Goal: Transaction & Acquisition: Purchase product/service

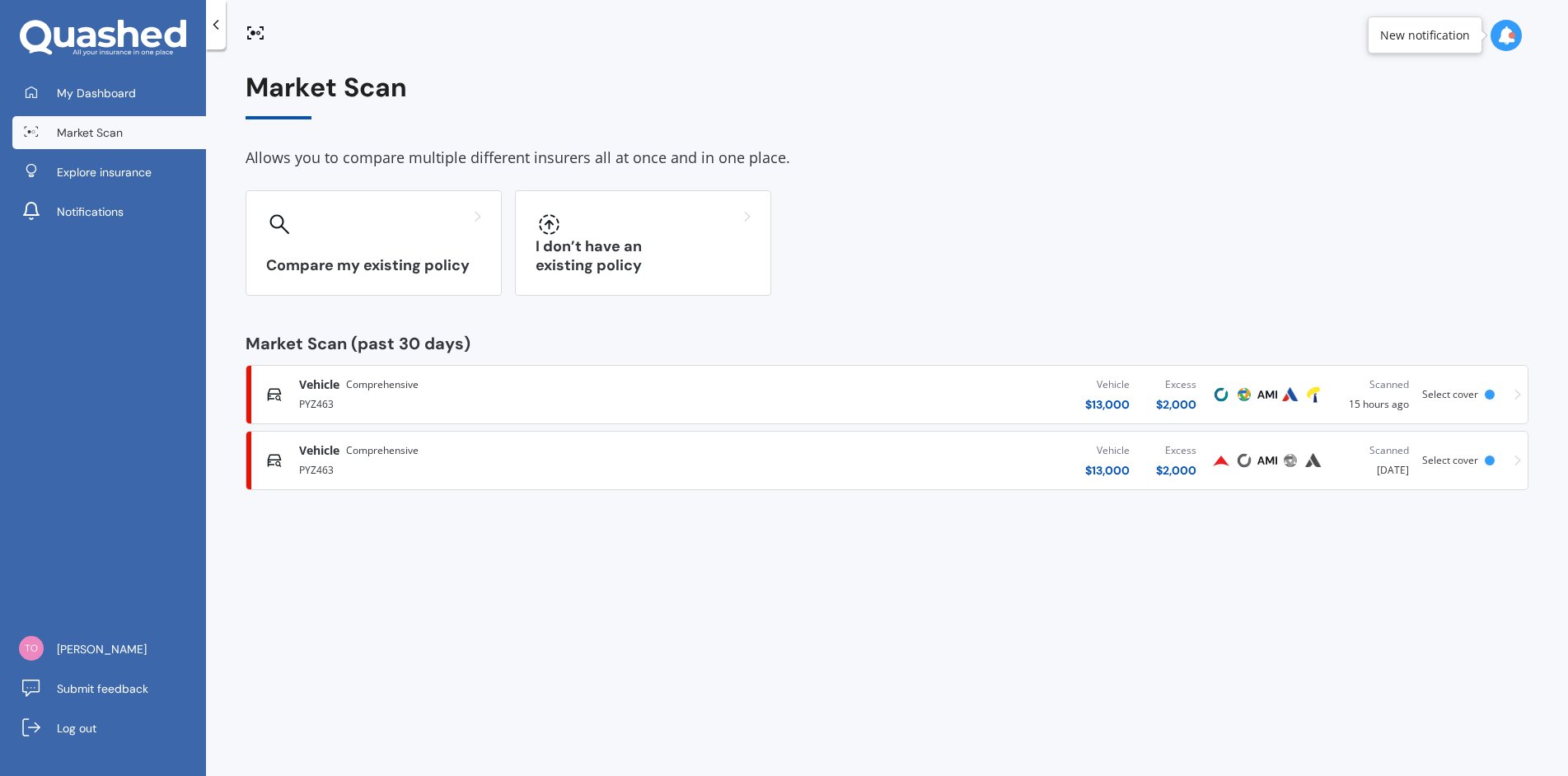
click at [320, 458] on span "Vehicle" at bounding box center [319, 450] width 40 height 16
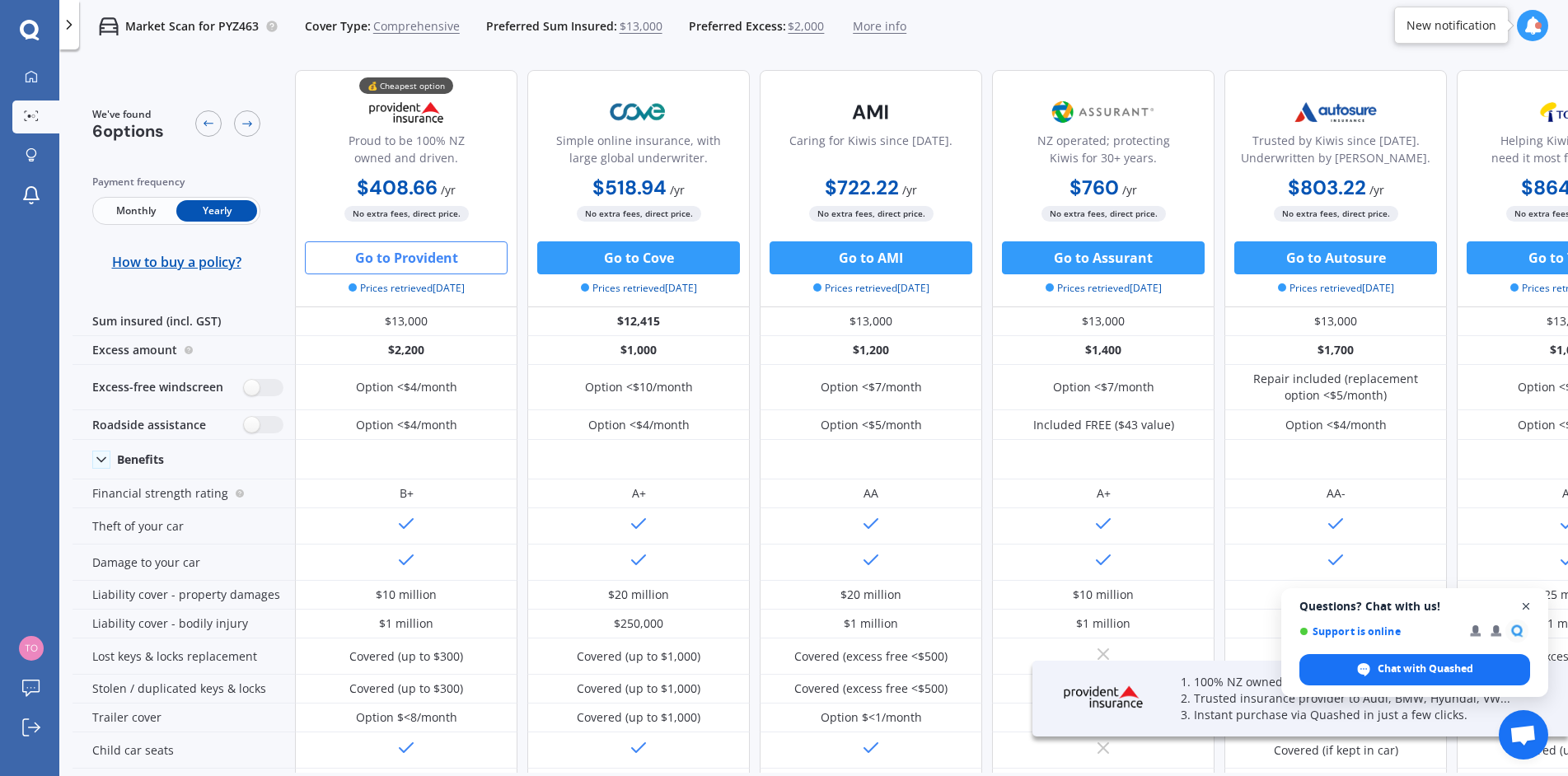
click at [1530, 603] on span "Close chat" at bounding box center [1525, 606] width 21 height 21
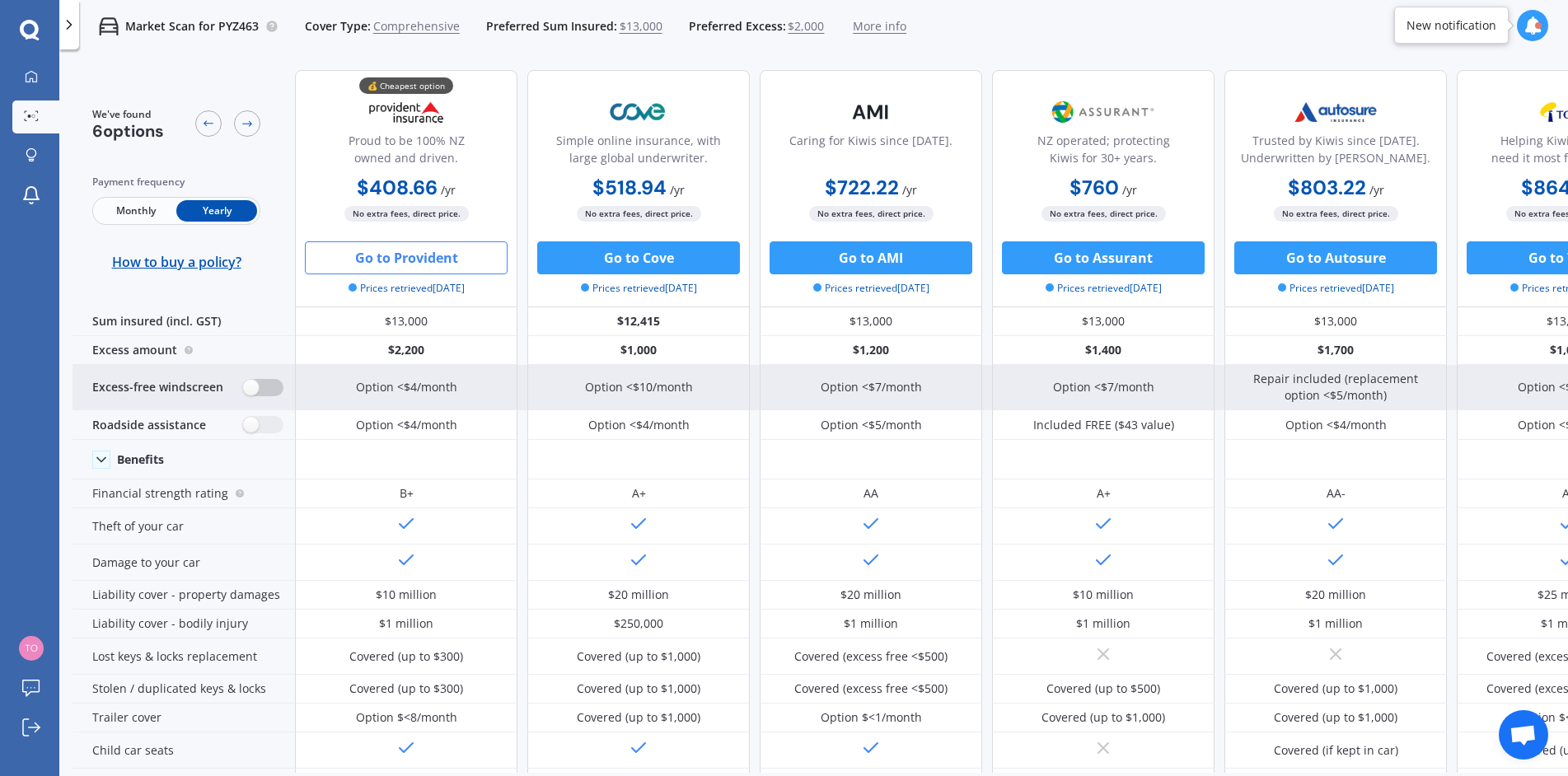
click at [262, 389] on label at bounding box center [263, 387] width 40 height 17
radio input "true"
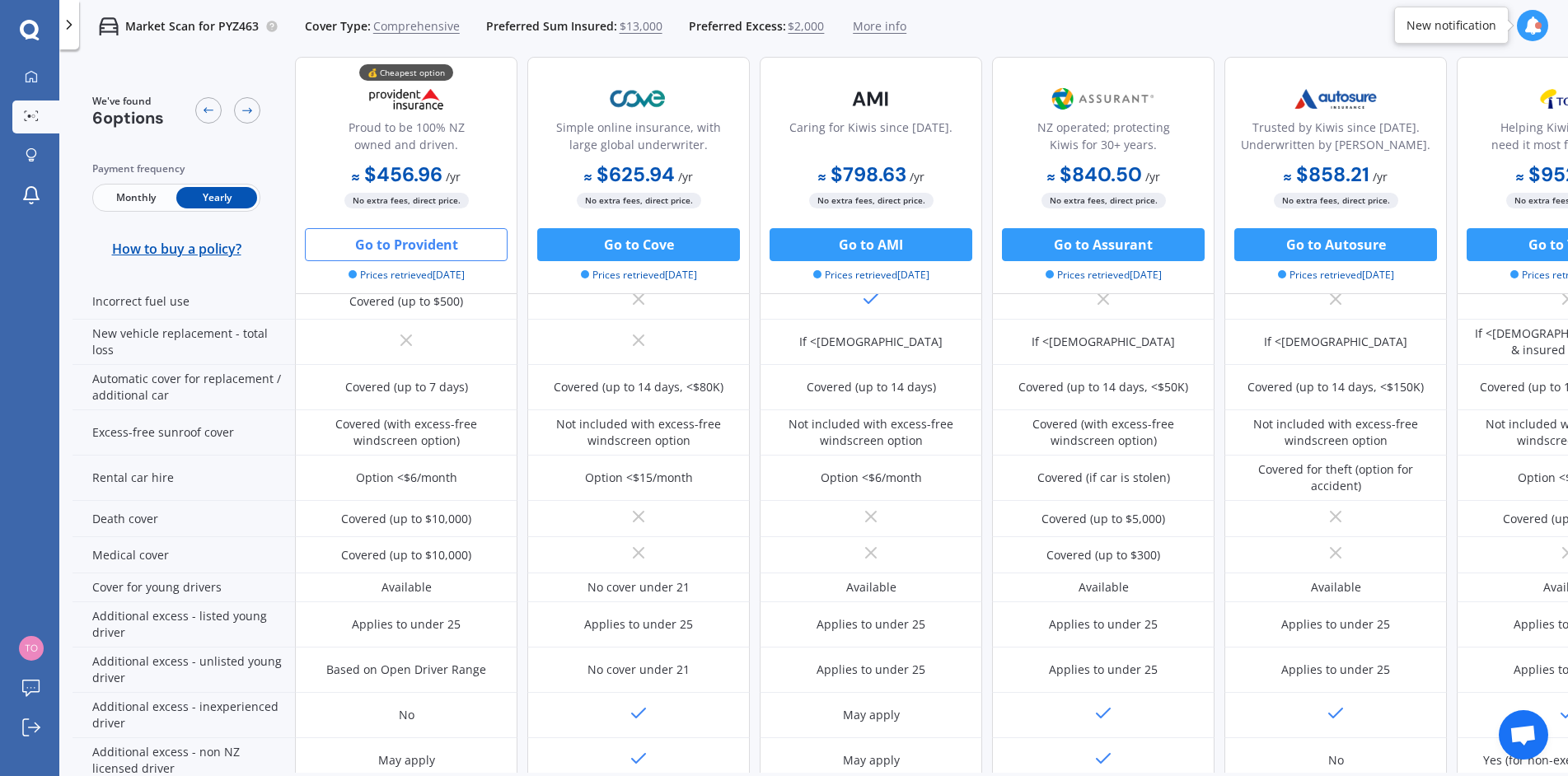
scroll to position [247, 0]
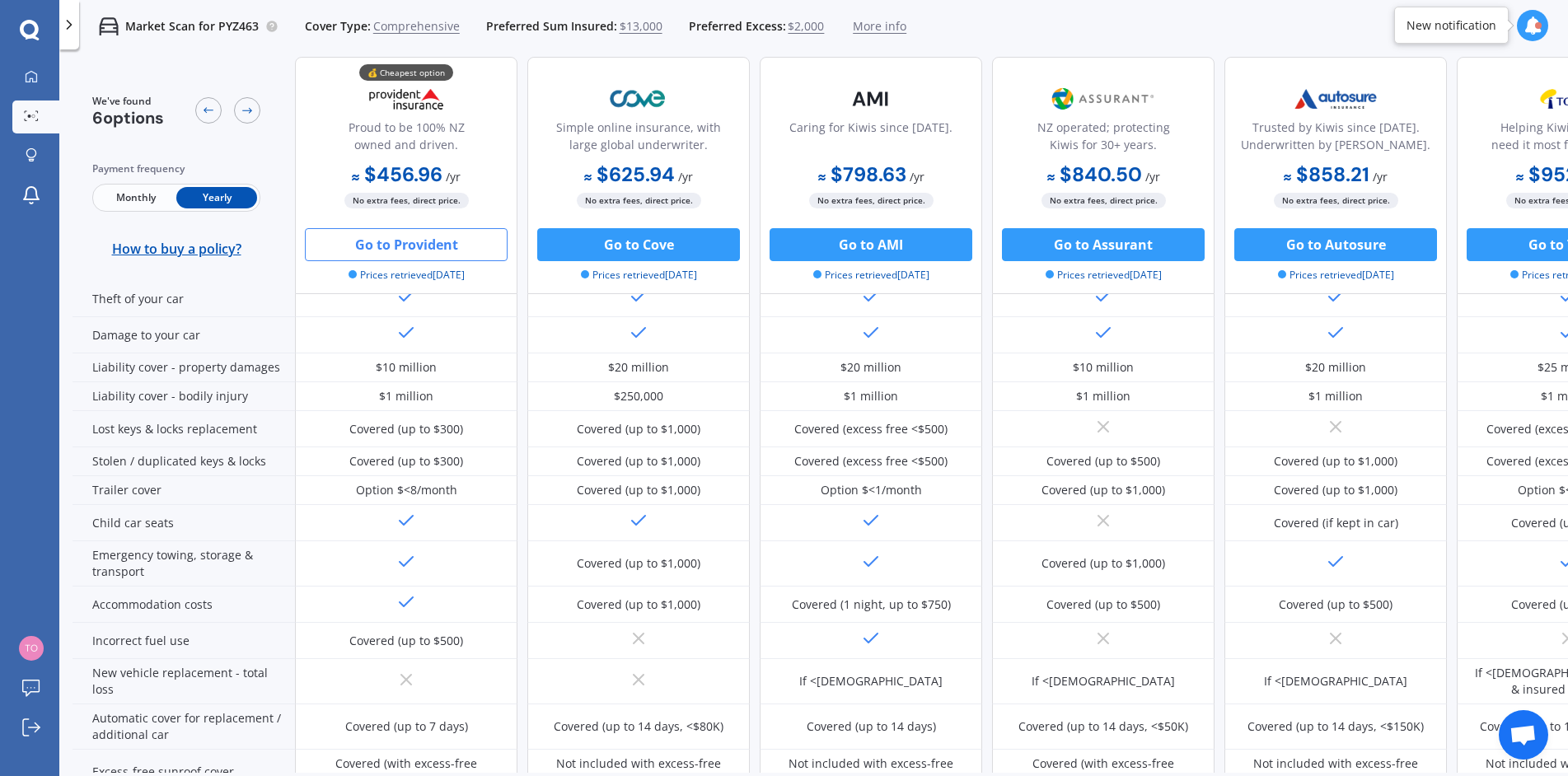
click at [397, 243] on button "Go to Provident" at bounding box center [406, 244] width 203 height 33
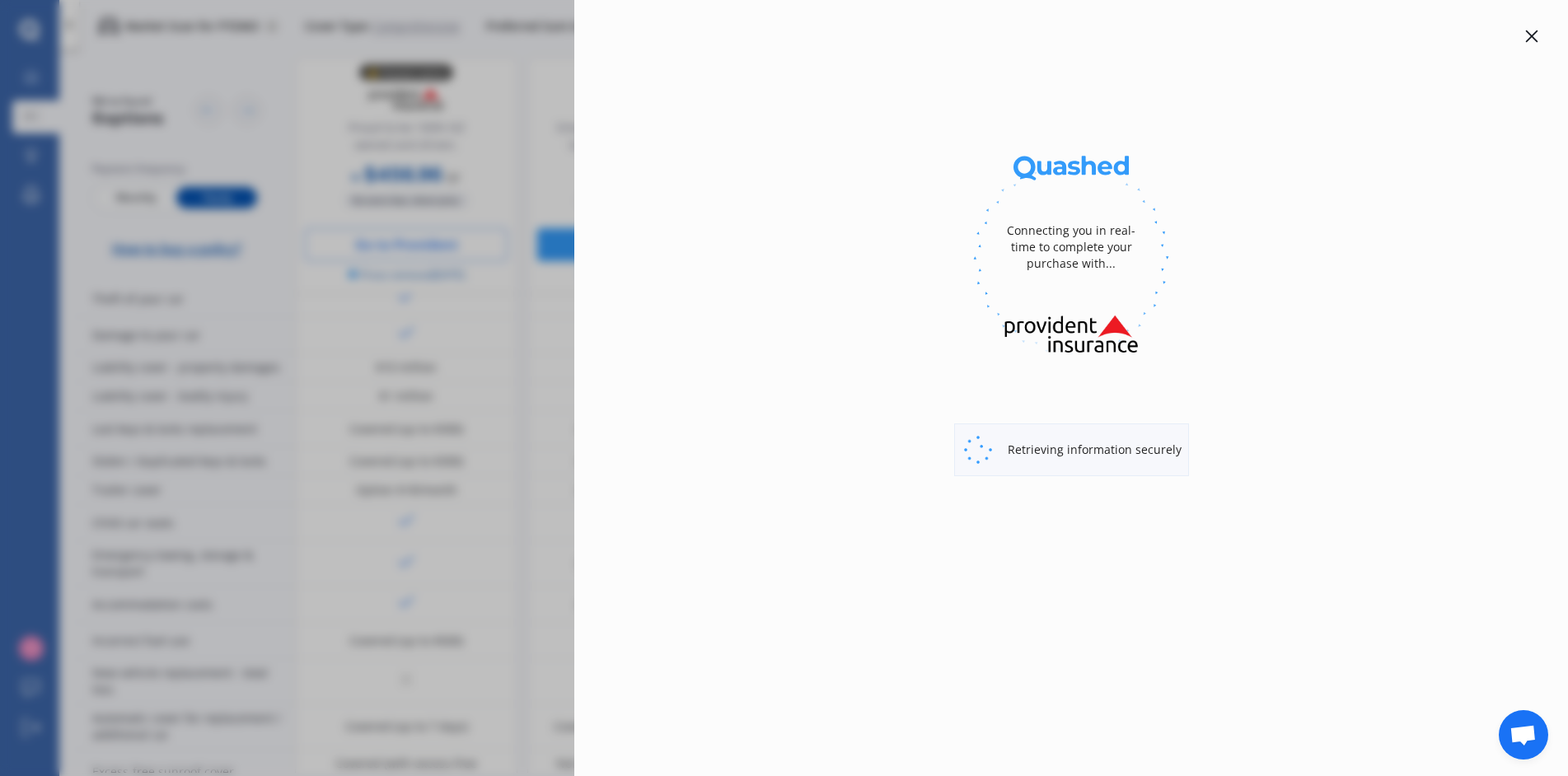
select select "full"
select select "[STREET_ADDRESS][PERSON_NAME]"
select select "LEXUS"
select select "CT 200"
select select "NO"
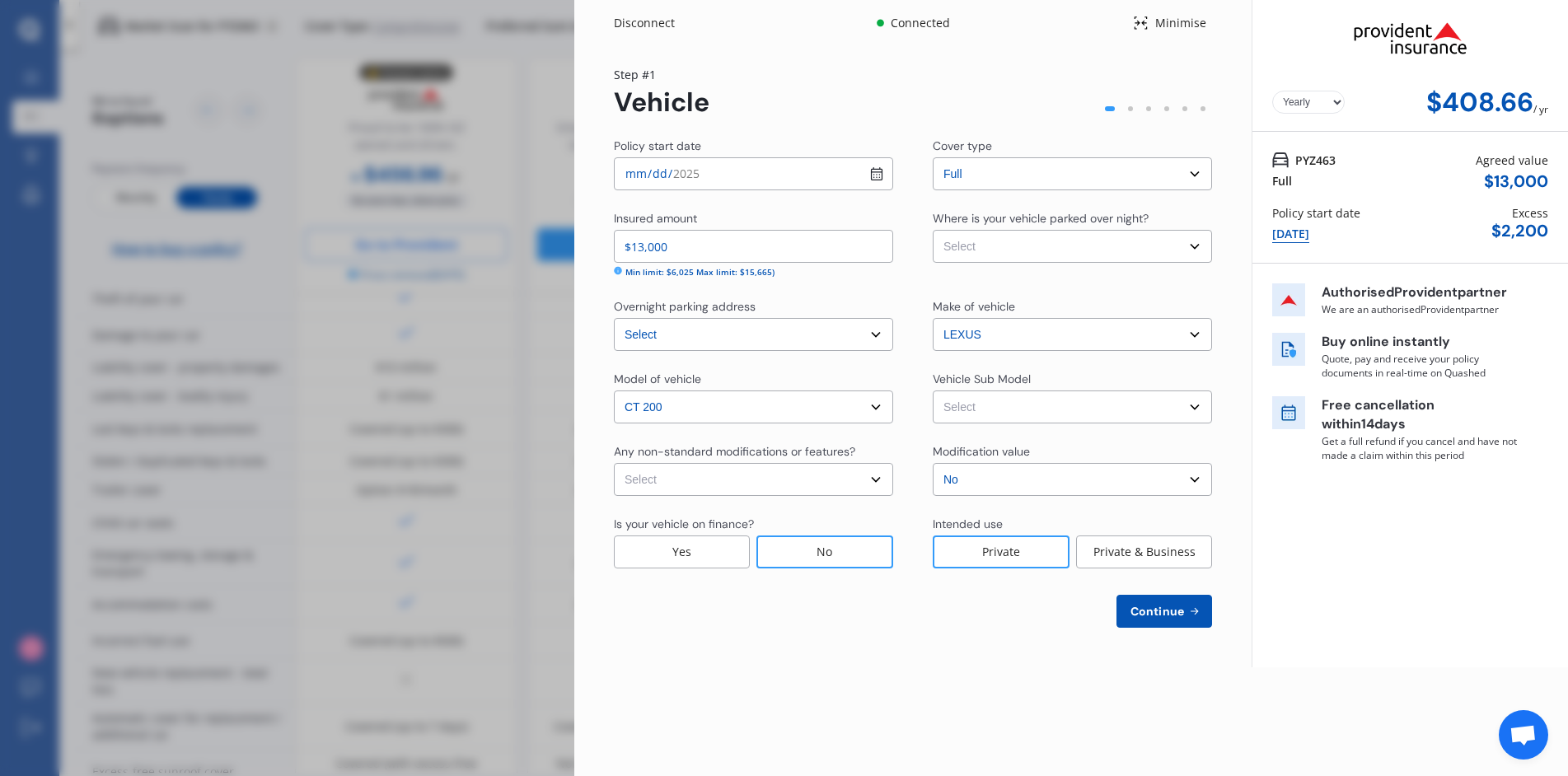
click at [690, 478] on select "Select None [MEDICAL_DATA] System(NOS) Roll Cage Full Racing Harness" at bounding box center [753, 479] width 280 height 33
select select "none"
click at [614, 463] on select "Select None [MEDICAL_DATA] System(NOS) Roll Cage Full Racing Harness" at bounding box center [753, 479] width 280 height 33
click at [985, 254] on select "Select Garage (fully enclosed) Off Street Parking Other" at bounding box center [1072, 246] width 280 height 33
select select "OFF-STREET"
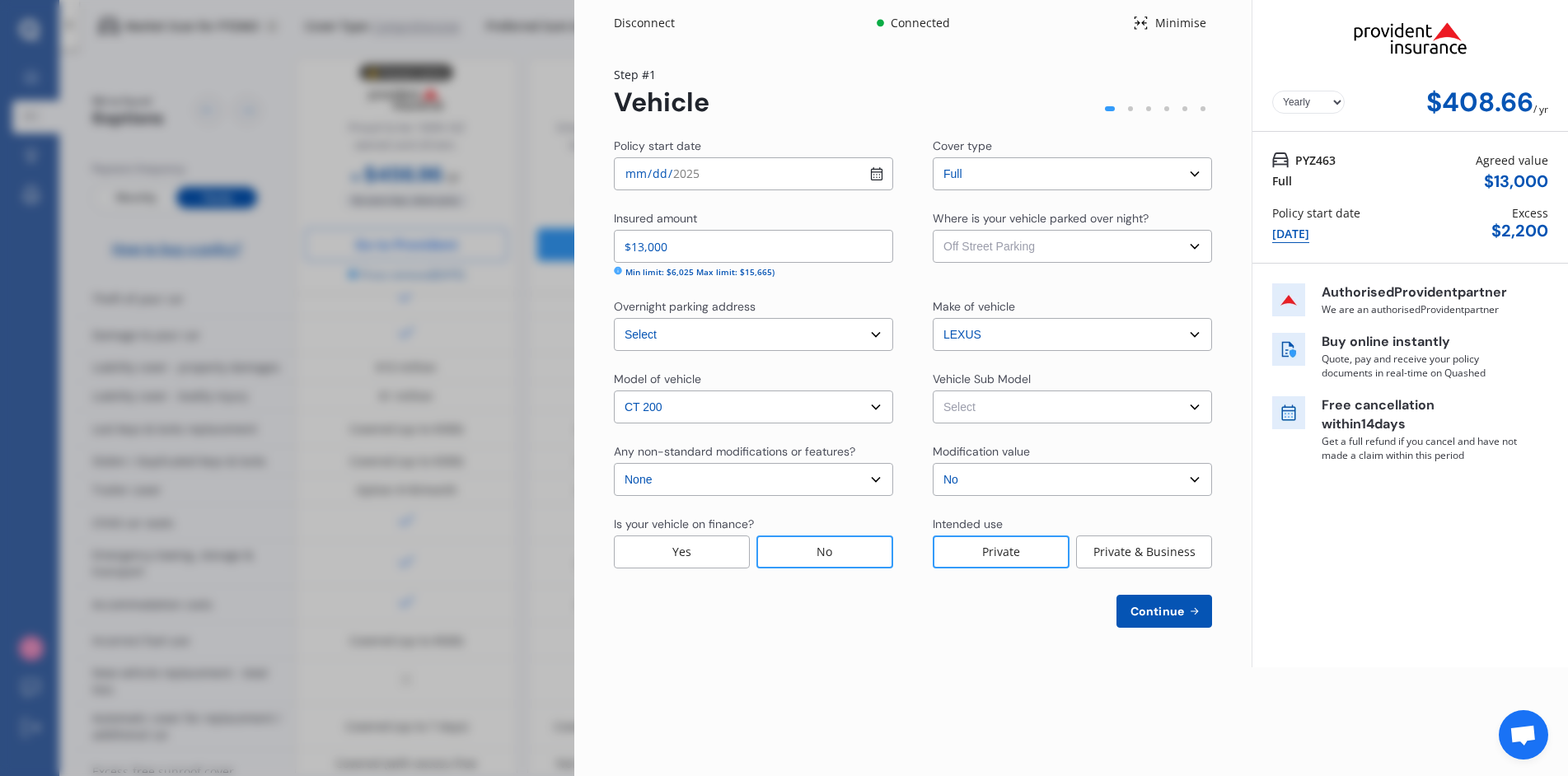
click at [933, 229] on select "Select Garage (fully enclosed) Off Street Parking Other" at bounding box center [1072, 246] width 280 height 33
click at [977, 406] on select "Select CT200h ZWA10R Hatchback 5dr CVT 1sp 1.8i/60kW Hybrid" at bounding box center [1072, 406] width 280 height 33
select select "NZVLEXU2011AEBG"
click at [933, 390] on select "Select CT200h ZWA10R Hatchback 5dr CVT 1sp 1.8i/60kW Hybrid" at bounding box center [1072, 406] width 280 height 33
click at [1163, 608] on span "Continue" at bounding box center [1156, 611] width 60 height 13
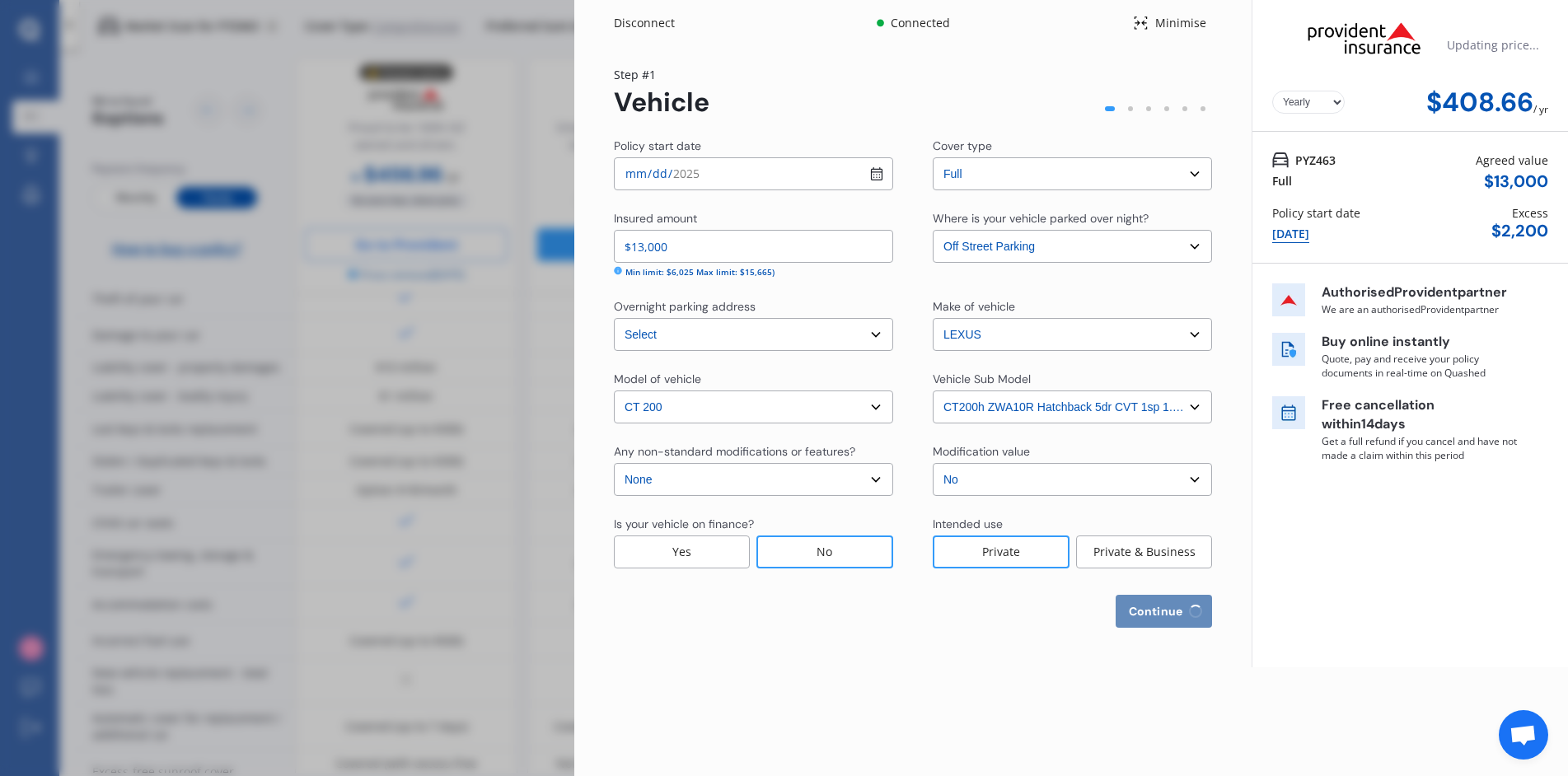
select select "04"
select select "10"
select select "1967"
select select "NZ_FULL"
select select "0"
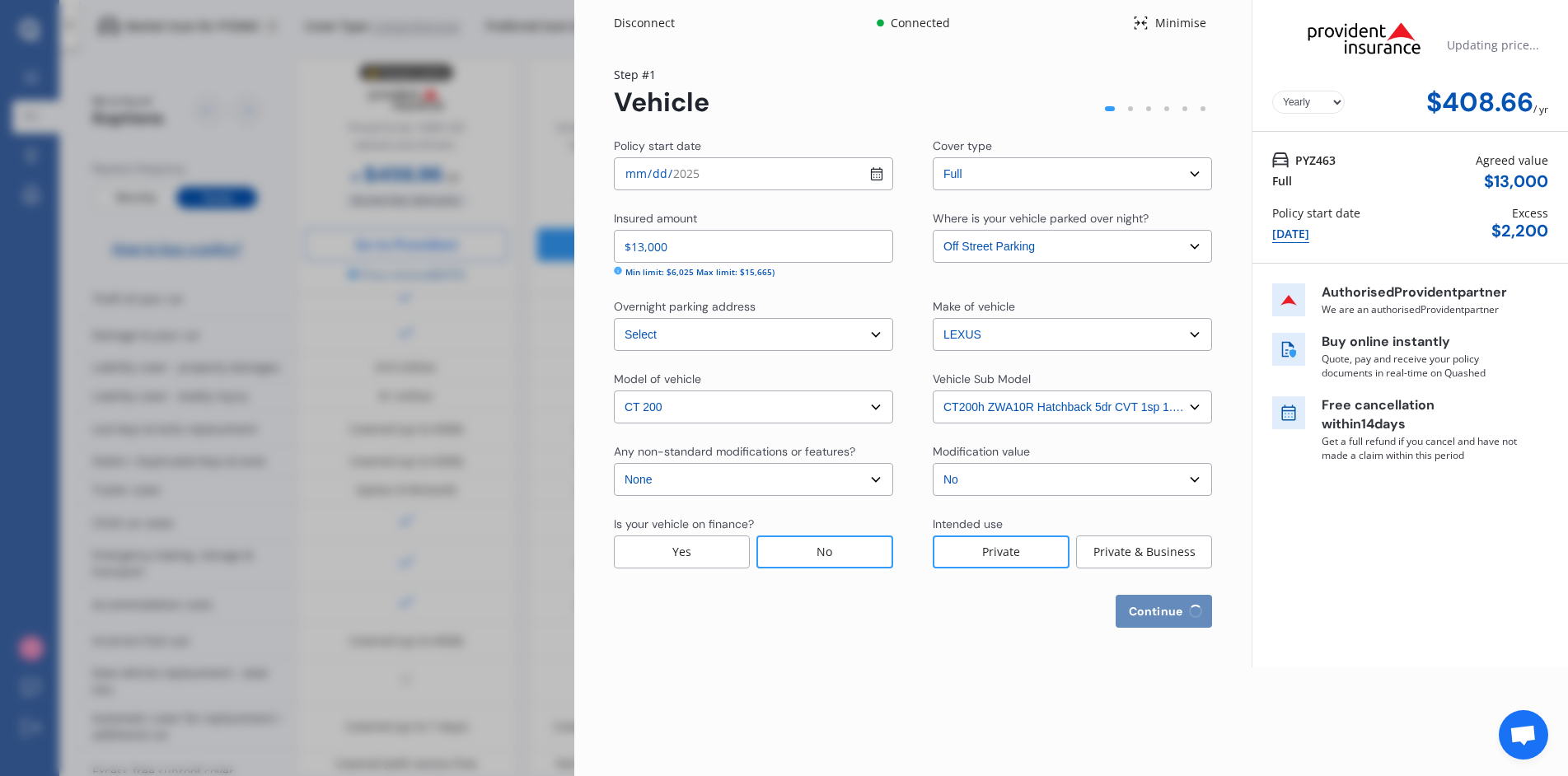
select select "25"
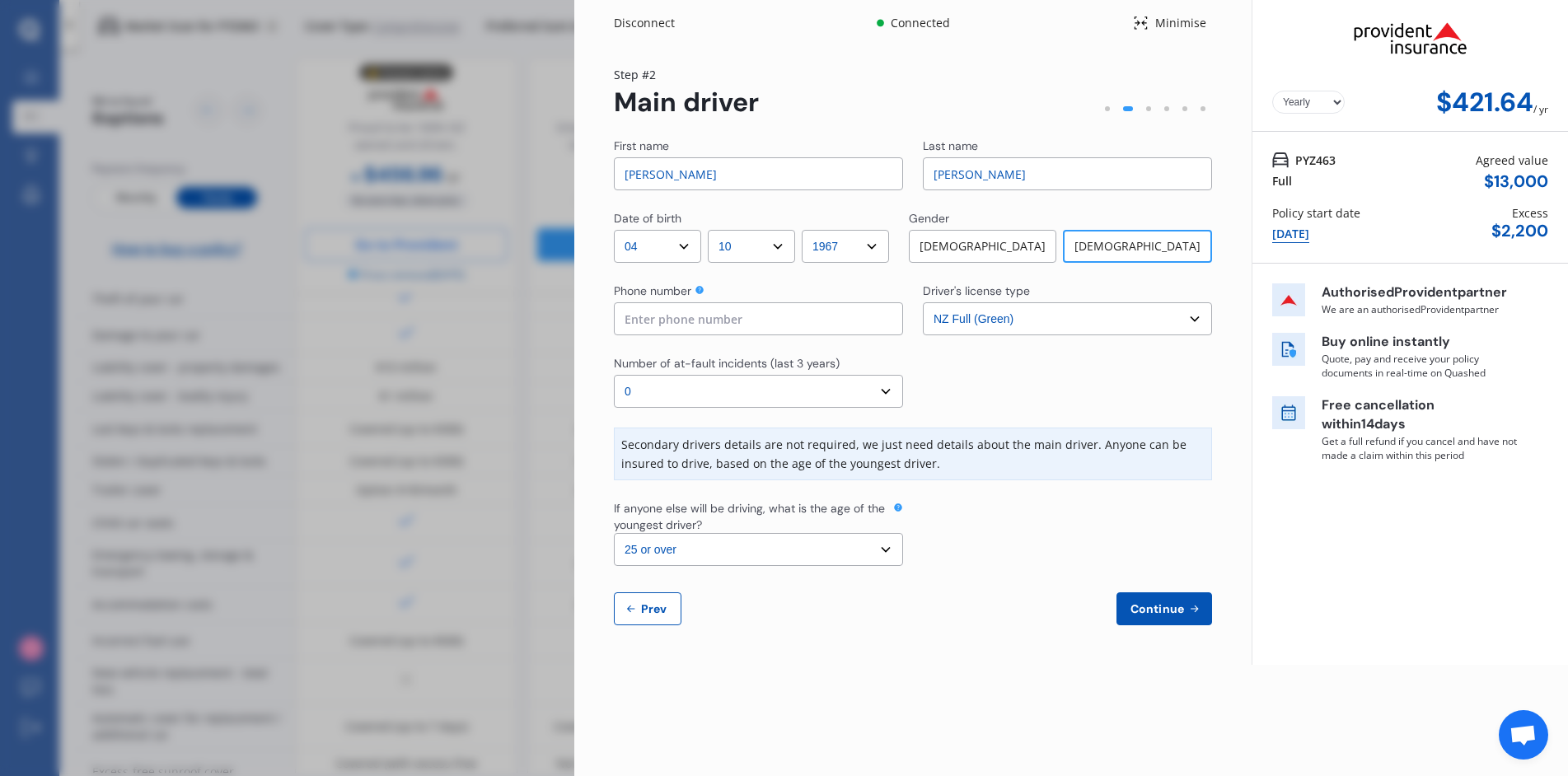
click at [696, 175] on input "[PERSON_NAME]" at bounding box center [759, 173] width 289 height 33
type input "[PERSON_NAME]"
click at [830, 247] on select "YYYY 2009 2008 2007 2006 2005 2004 2003 2002 2001 2000 1999 1998 1997 1996 1995…" at bounding box center [845, 246] width 88 height 33
select select "1966"
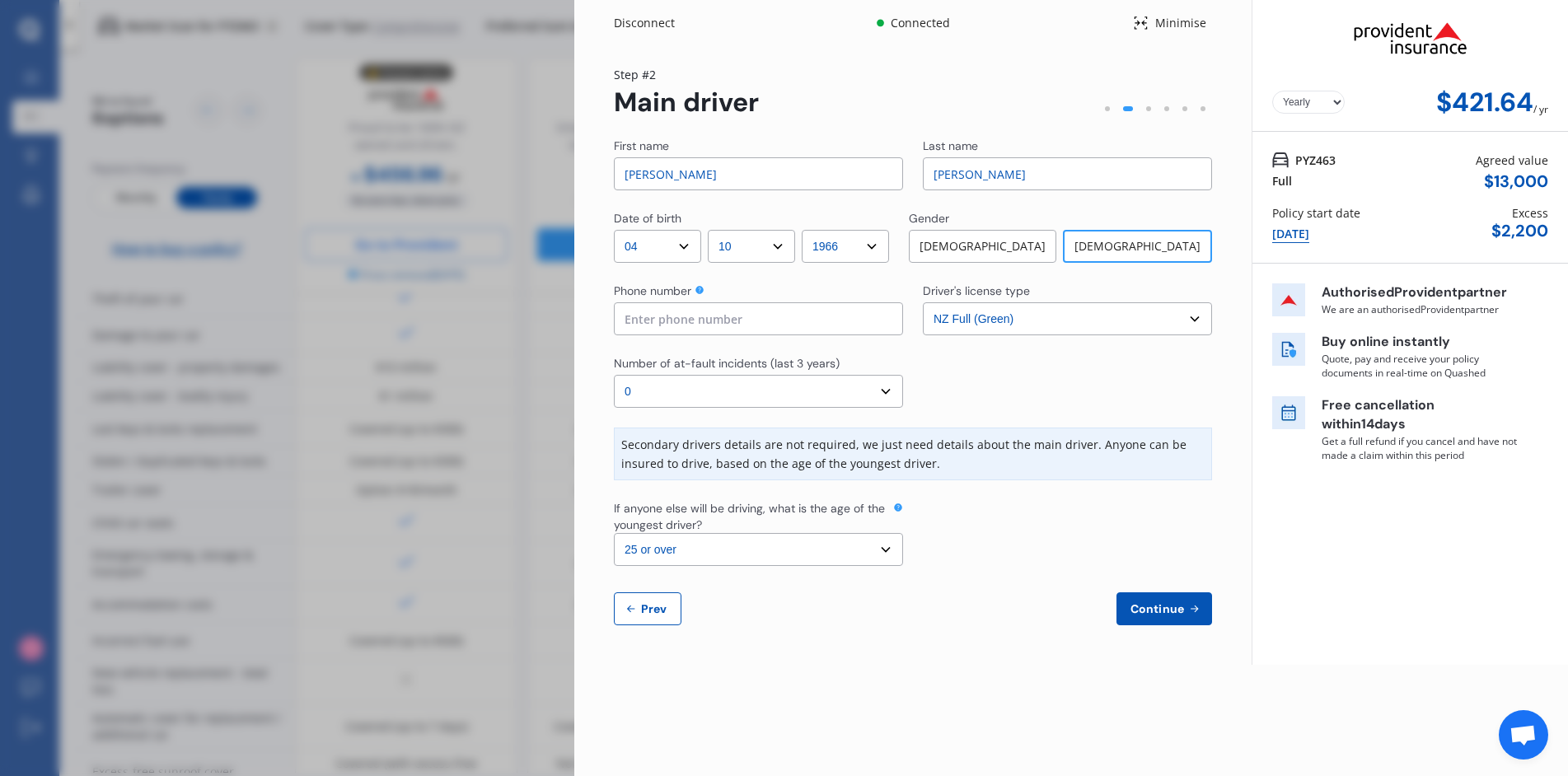
click at [810, 229] on select "YYYY 2009 2008 2007 2006 2005 2004 2003 2002 2001 2000 1999 1998 1997 1996 1995…" at bounding box center [845, 246] width 88 height 33
click at [777, 319] on input at bounding box center [759, 318] width 289 height 33
click at [666, 315] on input at bounding box center [759, 318] width 289 height 33
paste input "027 811 3395"
type input "027 811 3395"
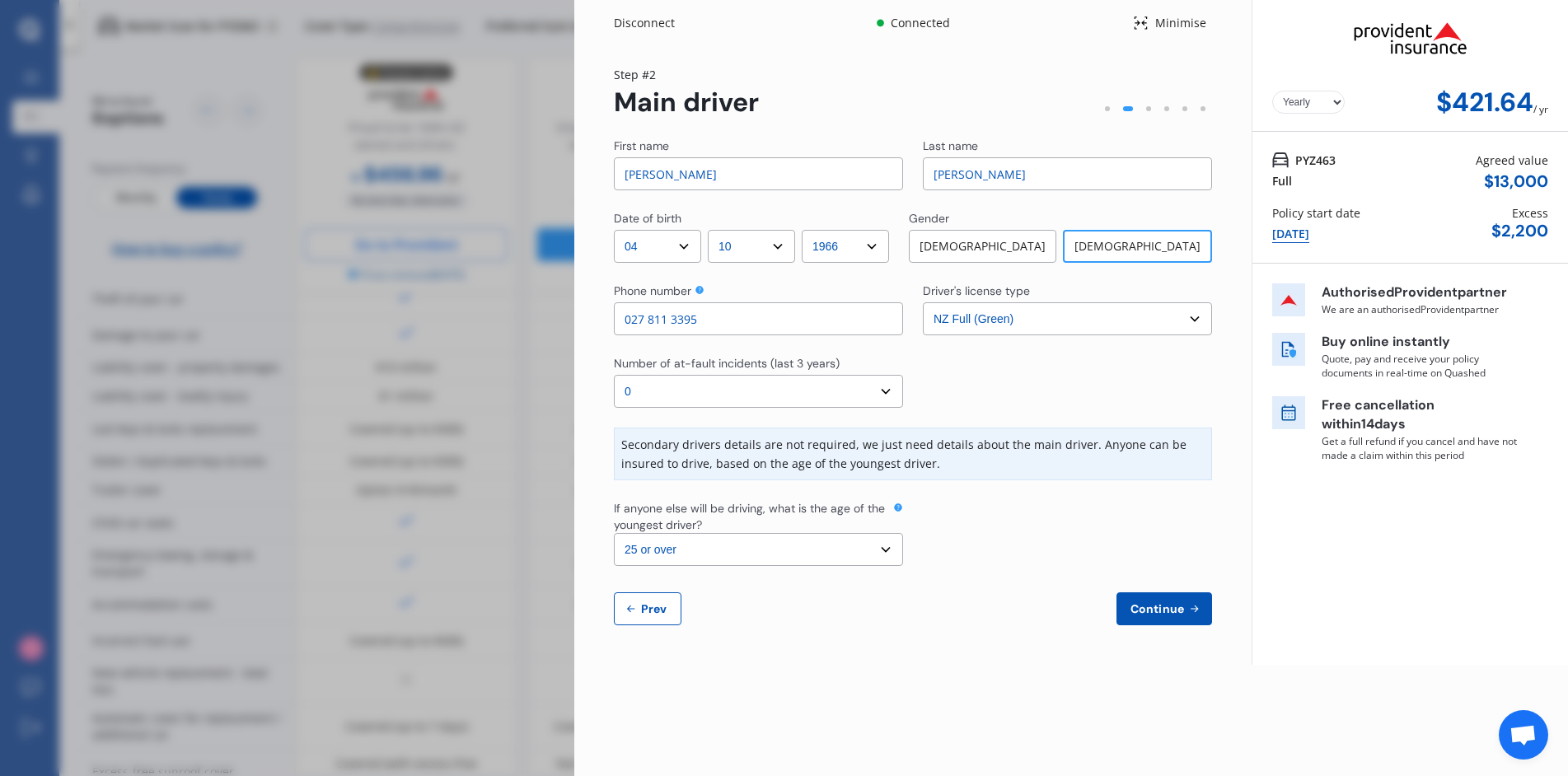
click at [768, 391] on select "Select number of at-fault incidents (last 3 years) 0 1 2 3 4 5 or more" at bounding box center [759, 391] width 289 height 33
click at [614, 375] on select "Select number of at-fault incidents (last 3 years) 0 1 2 3 4 5 or more" at bounding box center [759, 391] width 289 height 33
click at [1144, 608] on span "Continue" at bounding box center [1156, 608] width 60 height 13
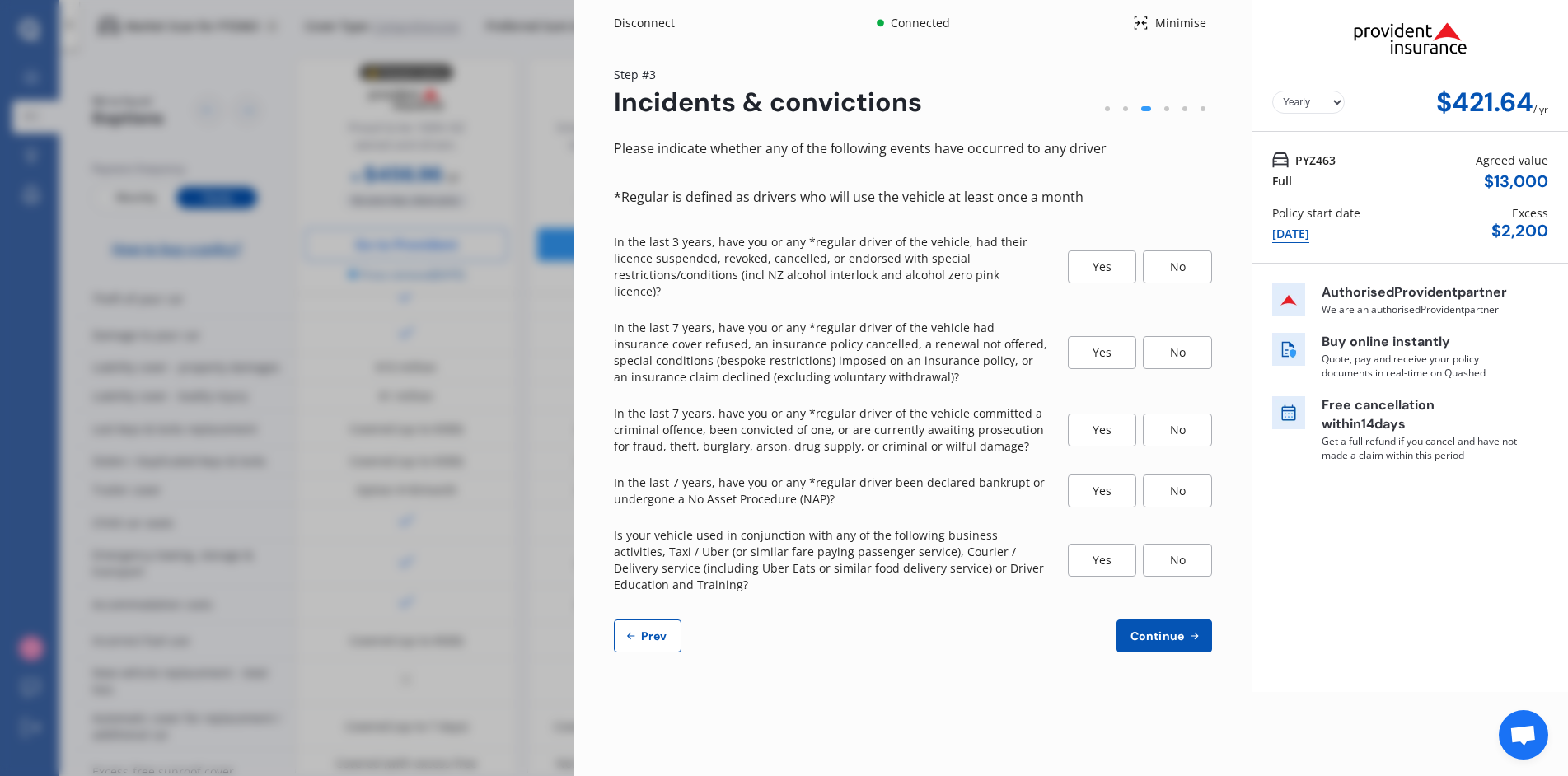
click at [1178, 261] on div "No" at bounding box center [1177, 266] width 69 height 33
click at [1169, 339] on div "No" at bounding box center [1177, 352] width 69 height 33
click at [1174, 414] on div "No" at bounding box center [1177, 430] width 69 height 33
click at [1194, 474] on div "No" at bounding box center [1177, 490] width 69 height 33
click at [1175, 544] on div "No" at bounding box center [1177, 560] width 69 height 33
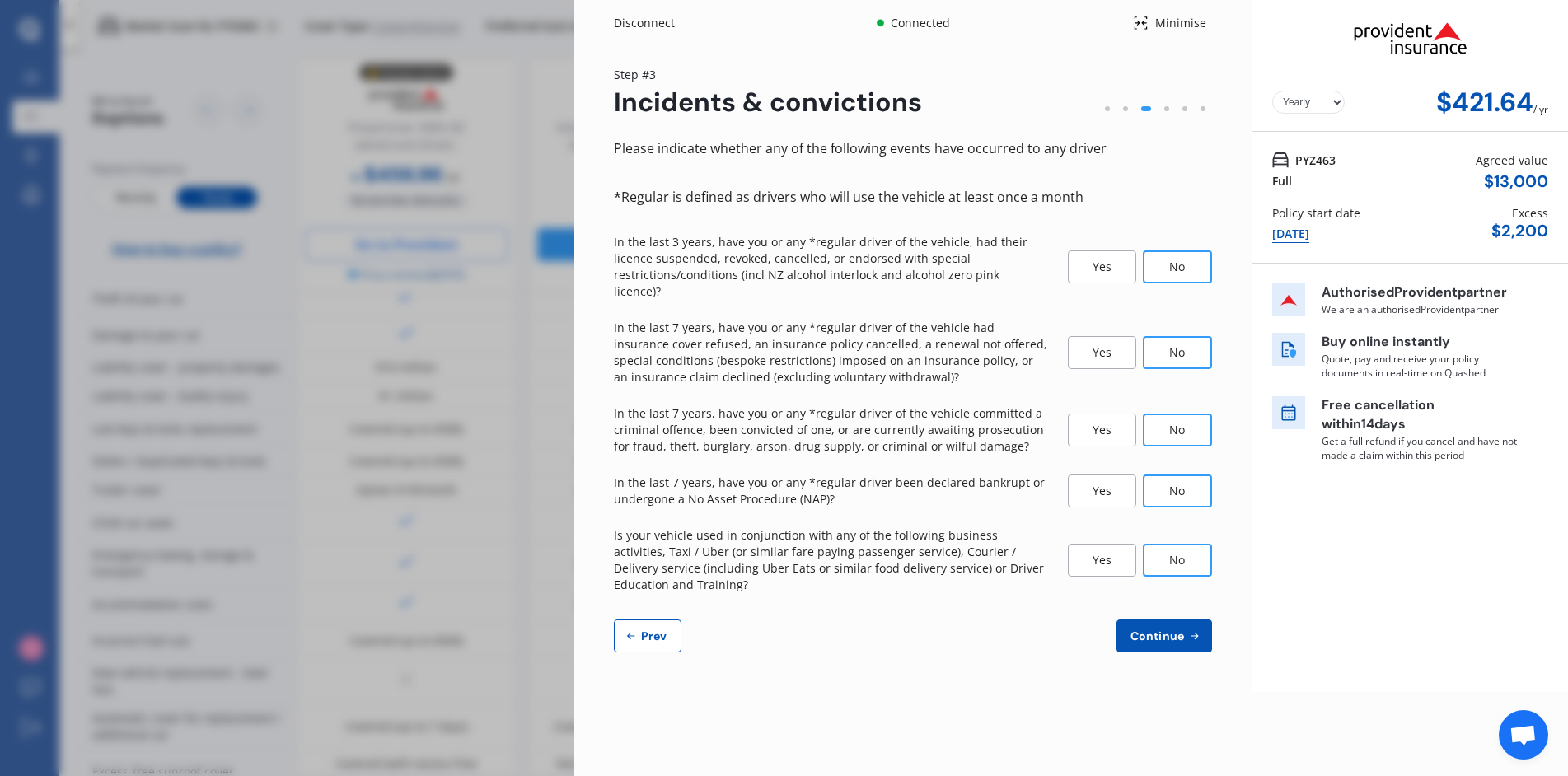
click at [1153, 629] on span "Continue" at bounding box center [1156, 635] width 60 height 13
select select "1700"
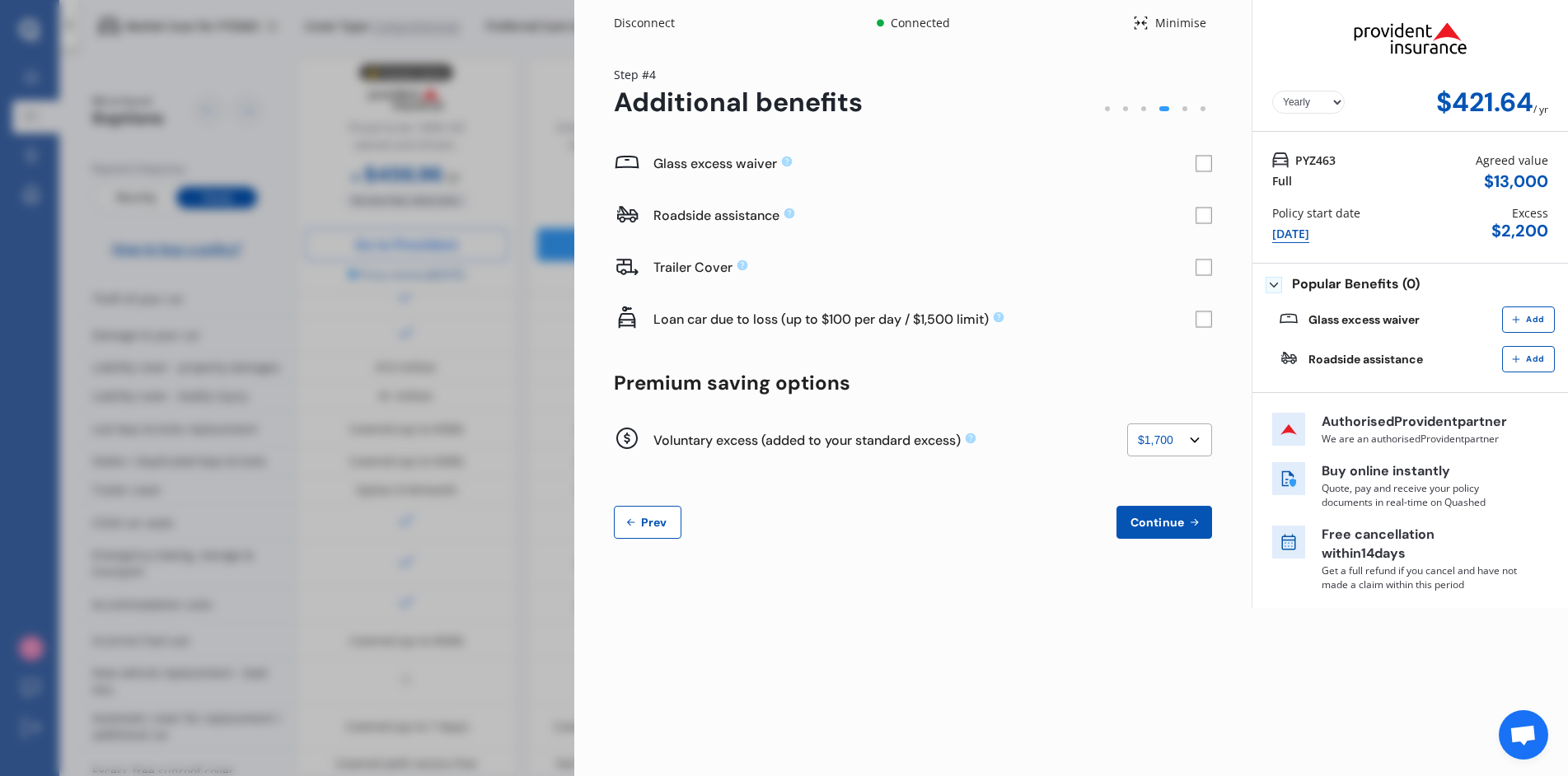
click at [1201, 165] on rect at bounding box center [1203, 163] width 16 height 16
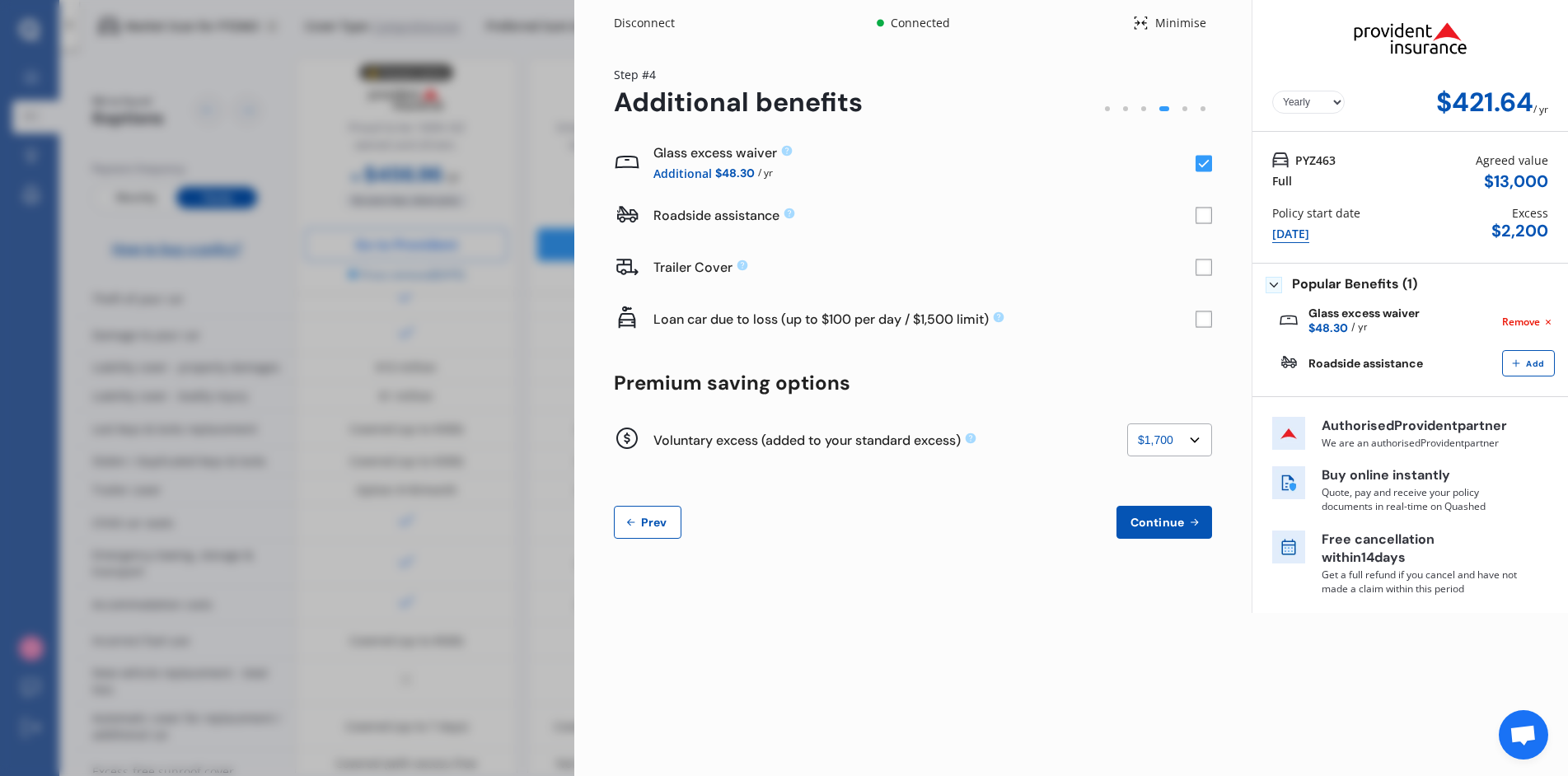
click at [1154, 434] on select "None $200 $450 $700 $950 $1,200 $1,700" at bounding box center [1169, 439] width 85 height 33
click at [1127, 423] on select "None $200 $450 $700 $950 $1,200 $1,700" at bounding box center [1169, 439] width 85 height 33
click at [1150, 522] on span "Continue" at bounding box center [1156, 522] width 60 height 13
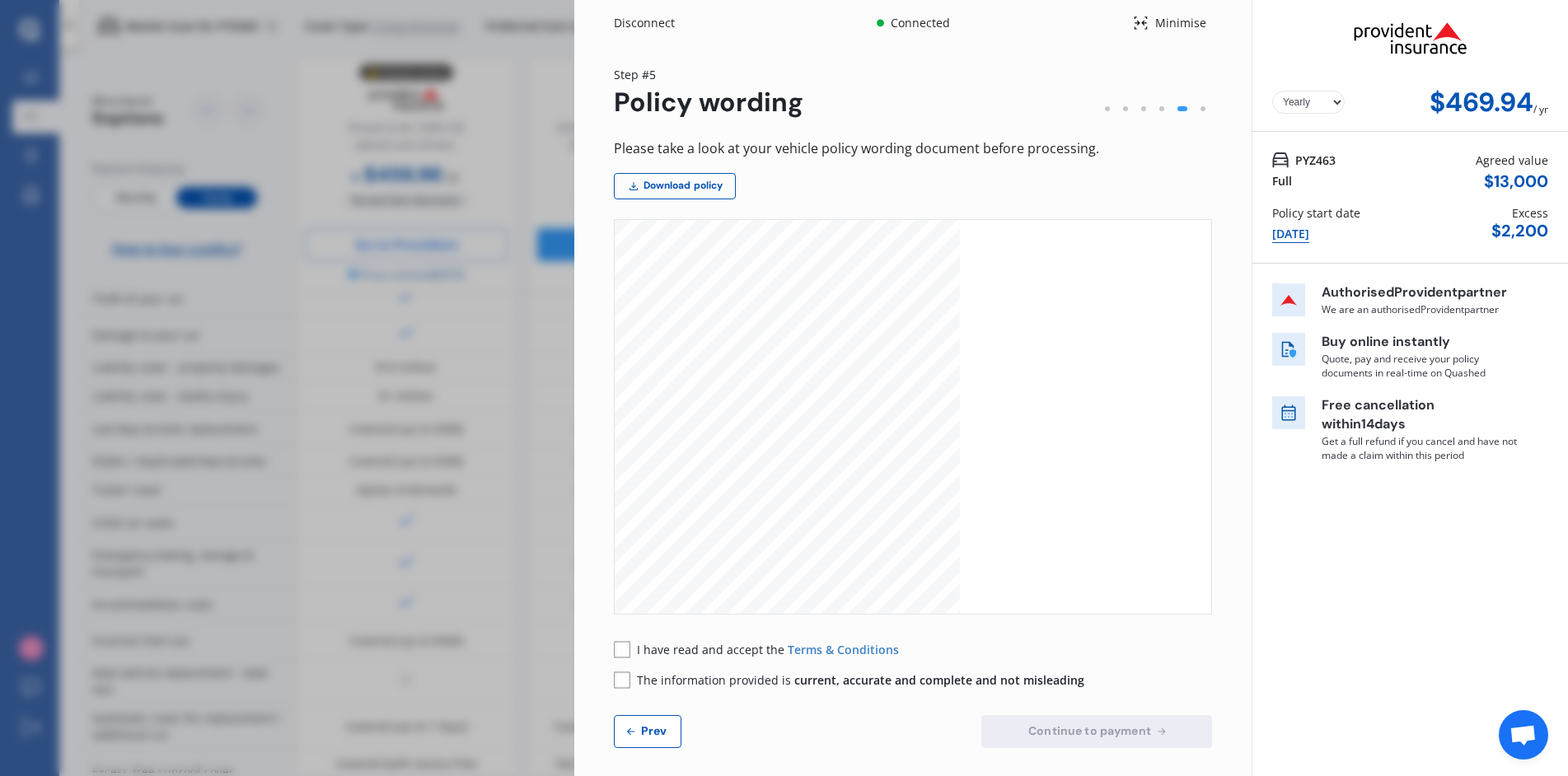
scroll to position [1317, 0]
click at [626, 646] on rect at bounding box center [622, 648] width 16 height 16
click at [625, 682] on rect at bounding box center [622, 679] width 16 height 16
click at [1047, 734] on span "Continue to payment" at bounding box center [1089, 730] width 130 height 13
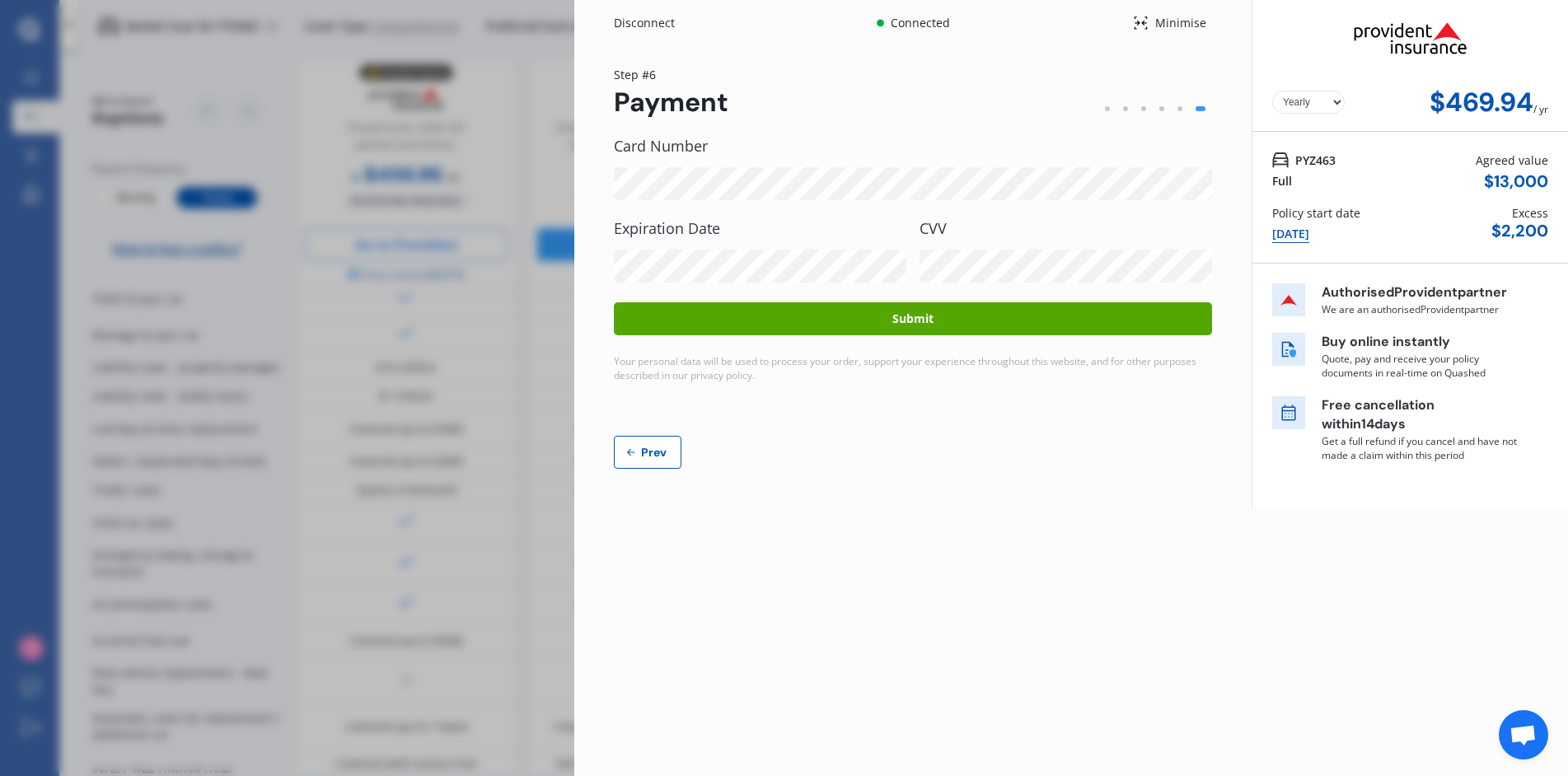
click at [32, 400] on div "Disconnect Connected Minimise Yearly Monthly $469.94 / yr Step # 6 Payment Card…" at bounding box center [784, 388] width 1568 height 776
click at [1151, 25] on div "Minimise" at bounding box center [1179, 23] width 63 height 16
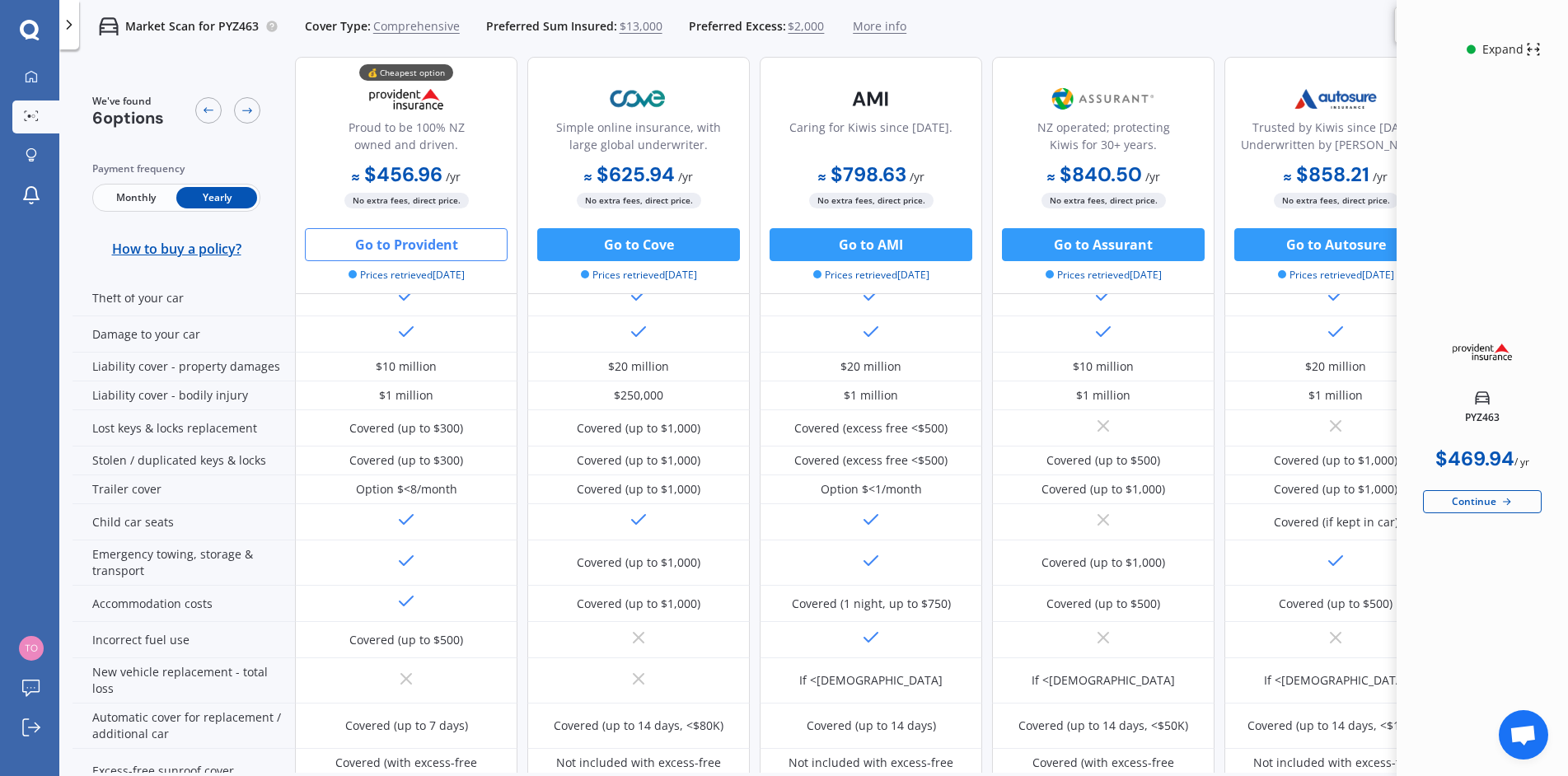
scroll to position [248, 0]
click at [601, 246] on button "Go to Cove" at bounding box center [638, 244] width 203 height 33
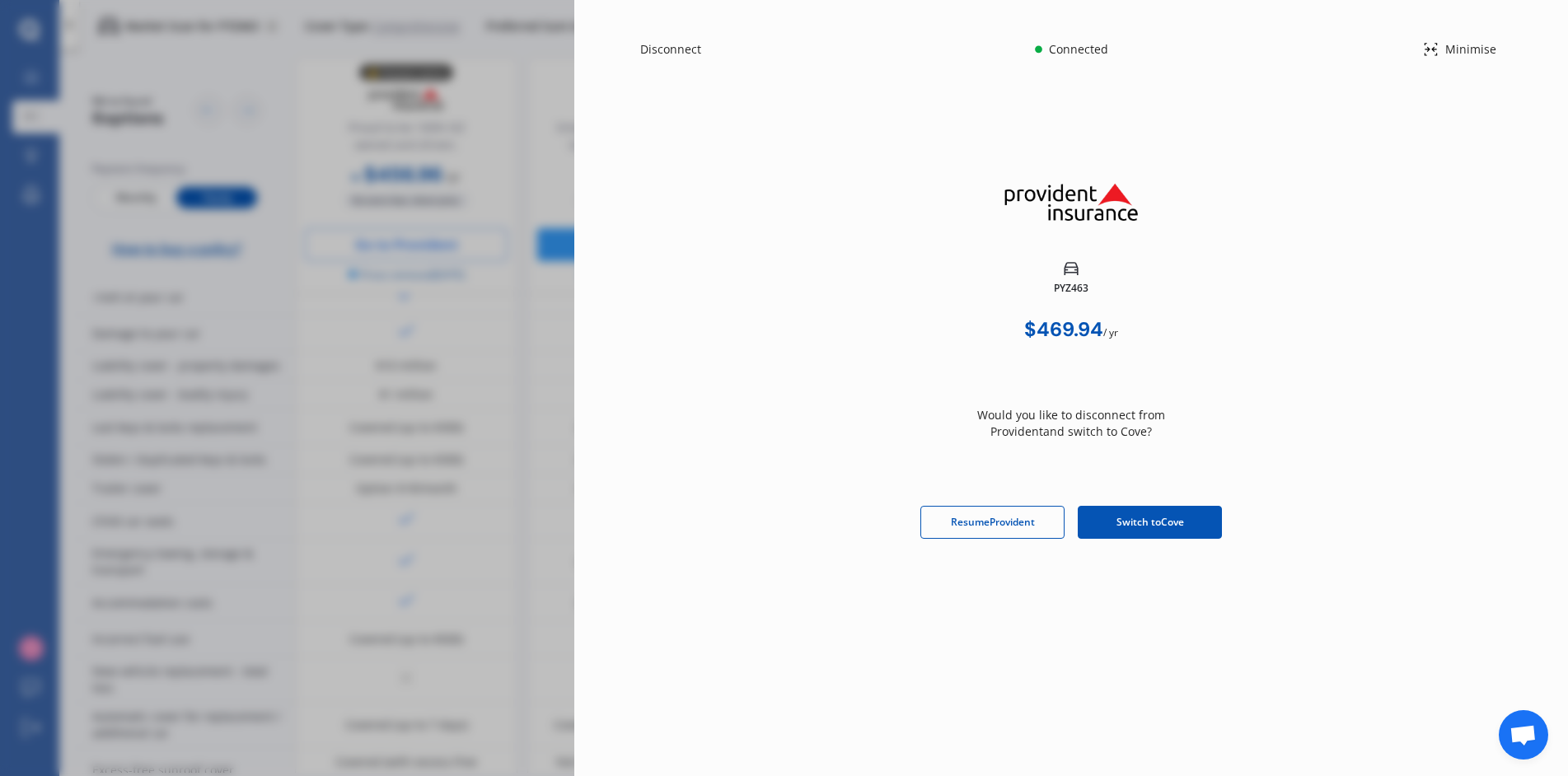
click at [1119, 524] on span "Switch to Cove" at bounding box center [1150, 522] width 68 height 15
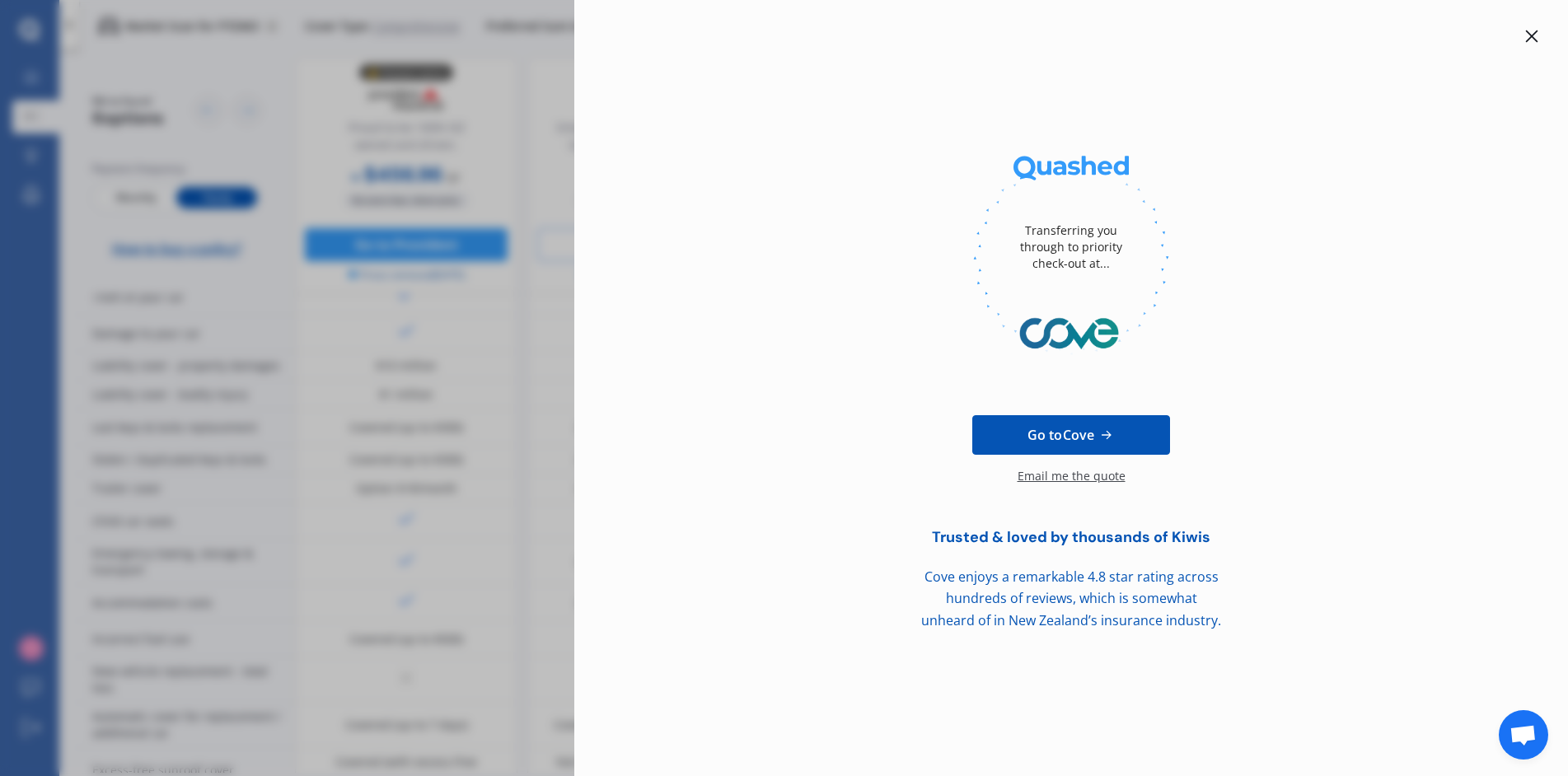
click at [1525, 38] on icon at bounding box center [1531, 36] width 13 height 13
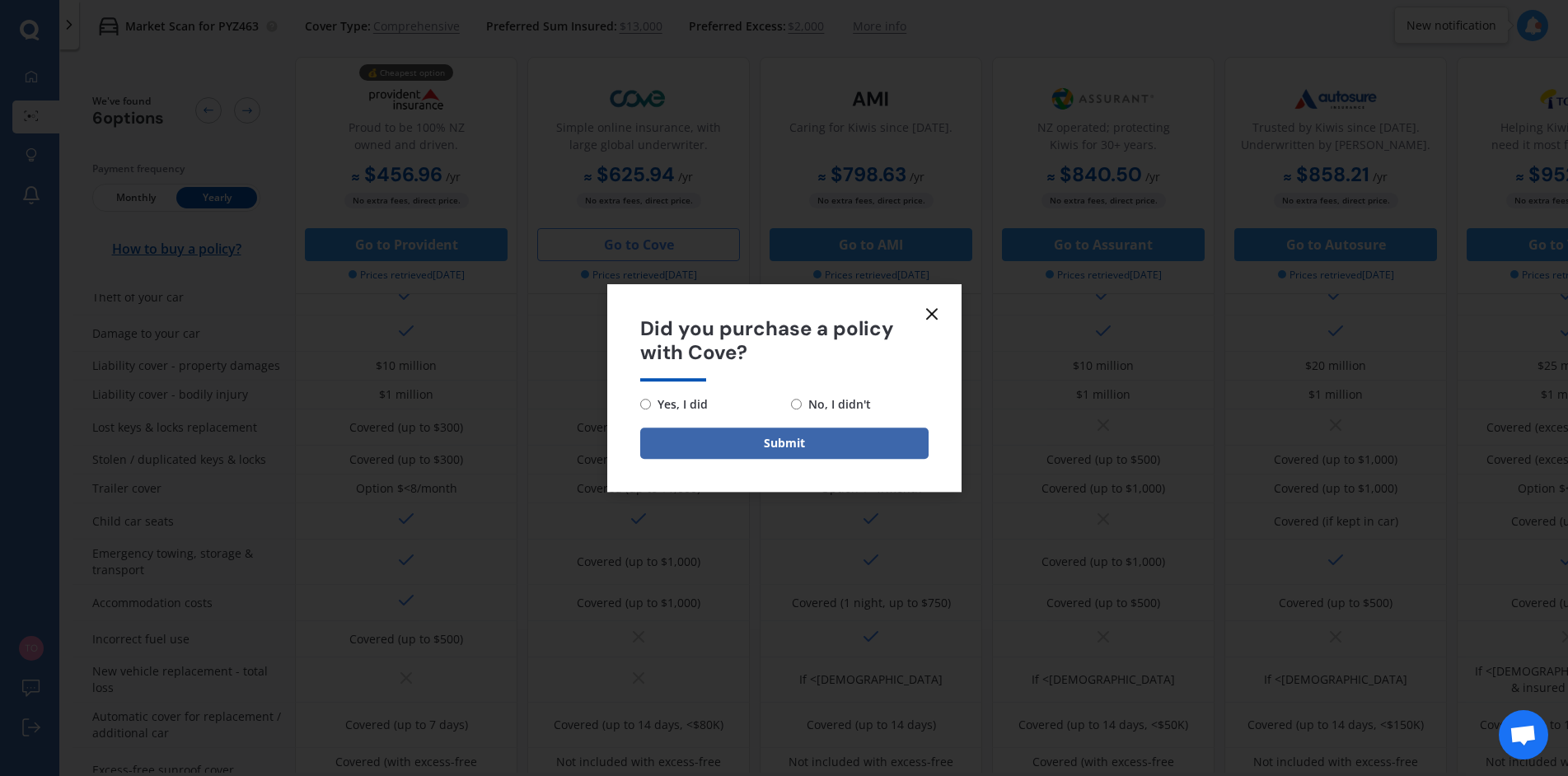
click at [817, 406] on span "No, I didn't" at bounding box center [835, 405] width 69 height 20
click at [801, 406] on input "No, I didn't" at bounding box center [796, 404] width 11 height 11
radio input "true"
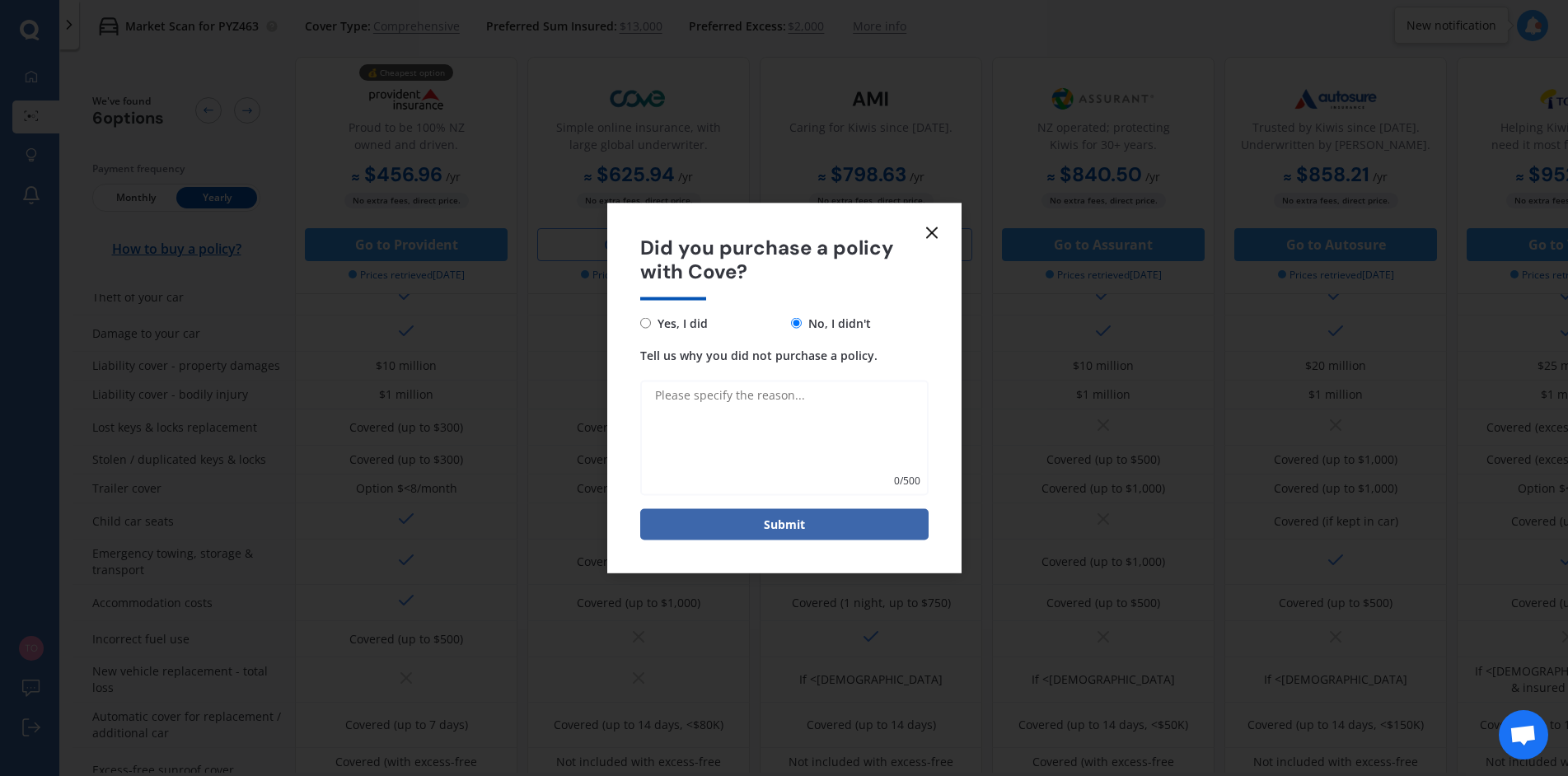
click at [925, 235] on icon at bounding box center [932, 233] width 20 height 20
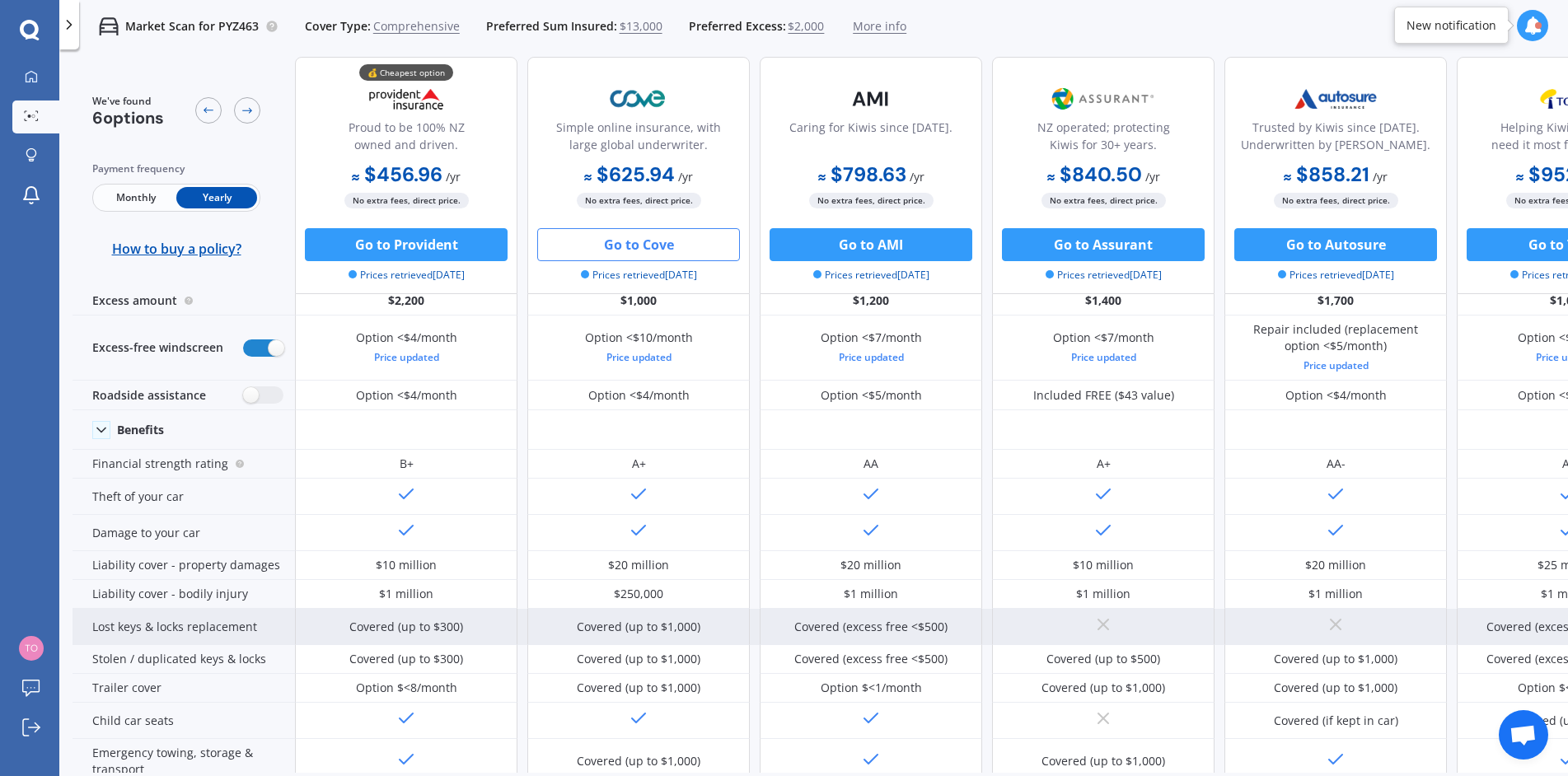
scroll to position [0, 0]
